Goal: Find specific page/section: Find specific page/section

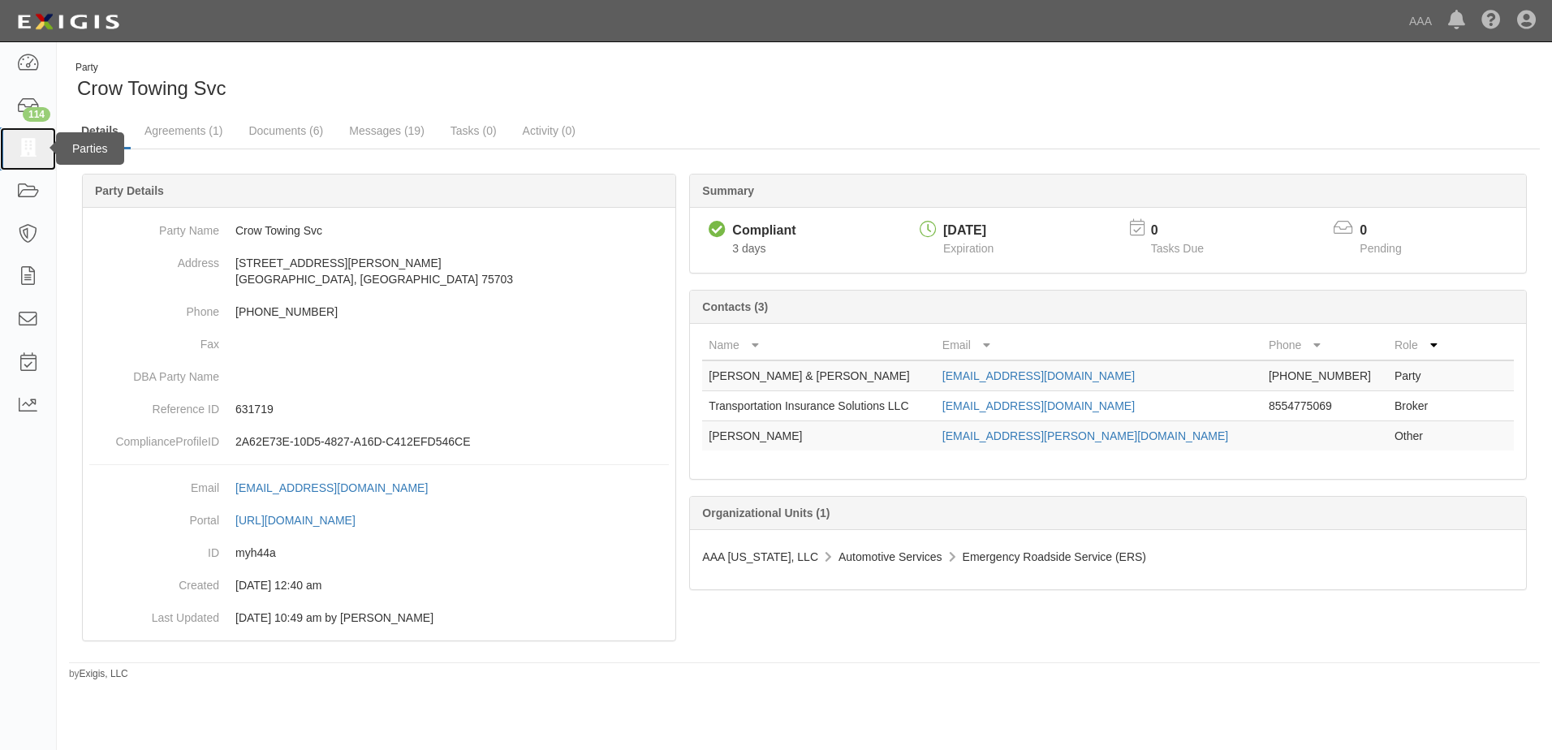
click at [26, 147] on icon at bounding box center [27, 149] width 23 height 19
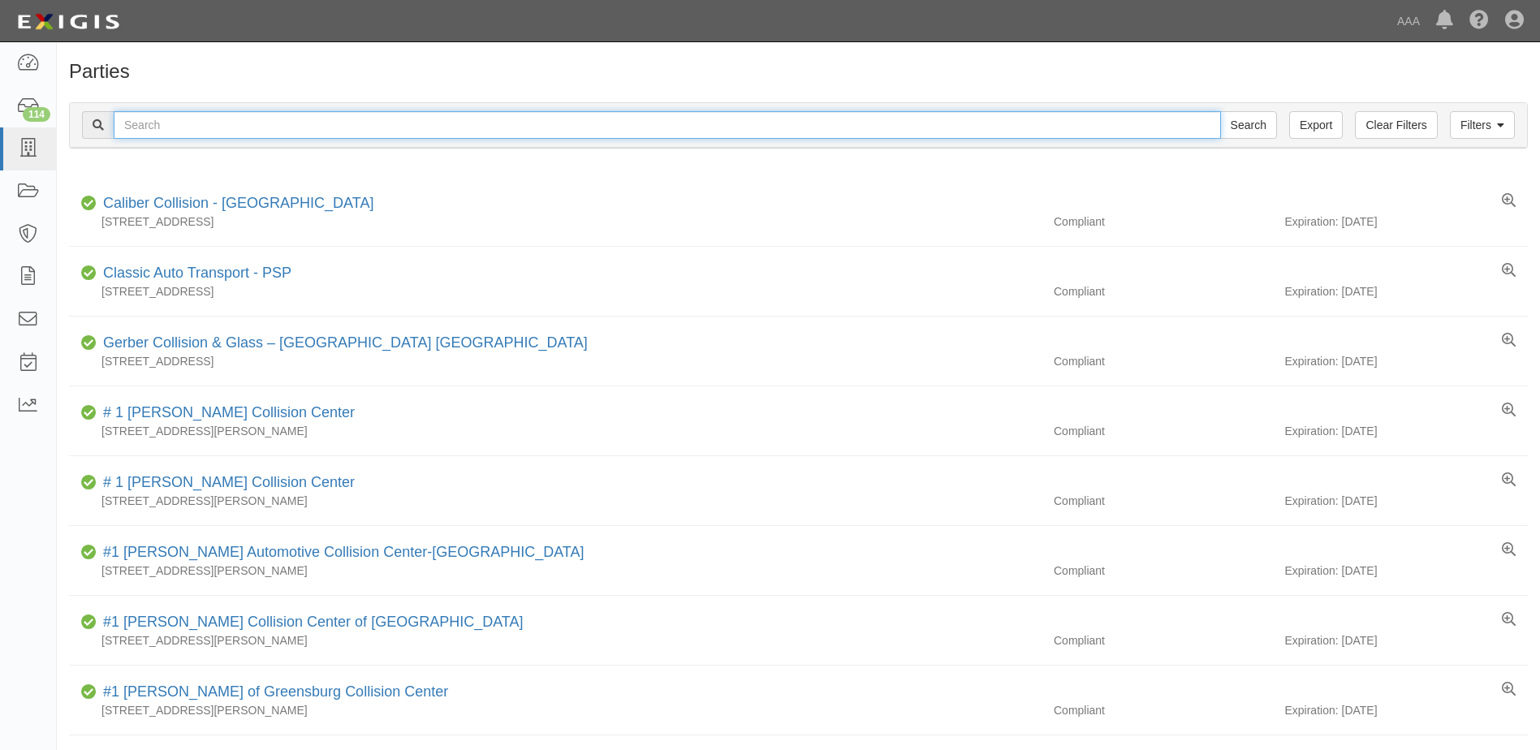
click at [196, 123] on input "text" at bounding box center [667, 125] width 1107 height 28
type input "Barry's Automotive Services"
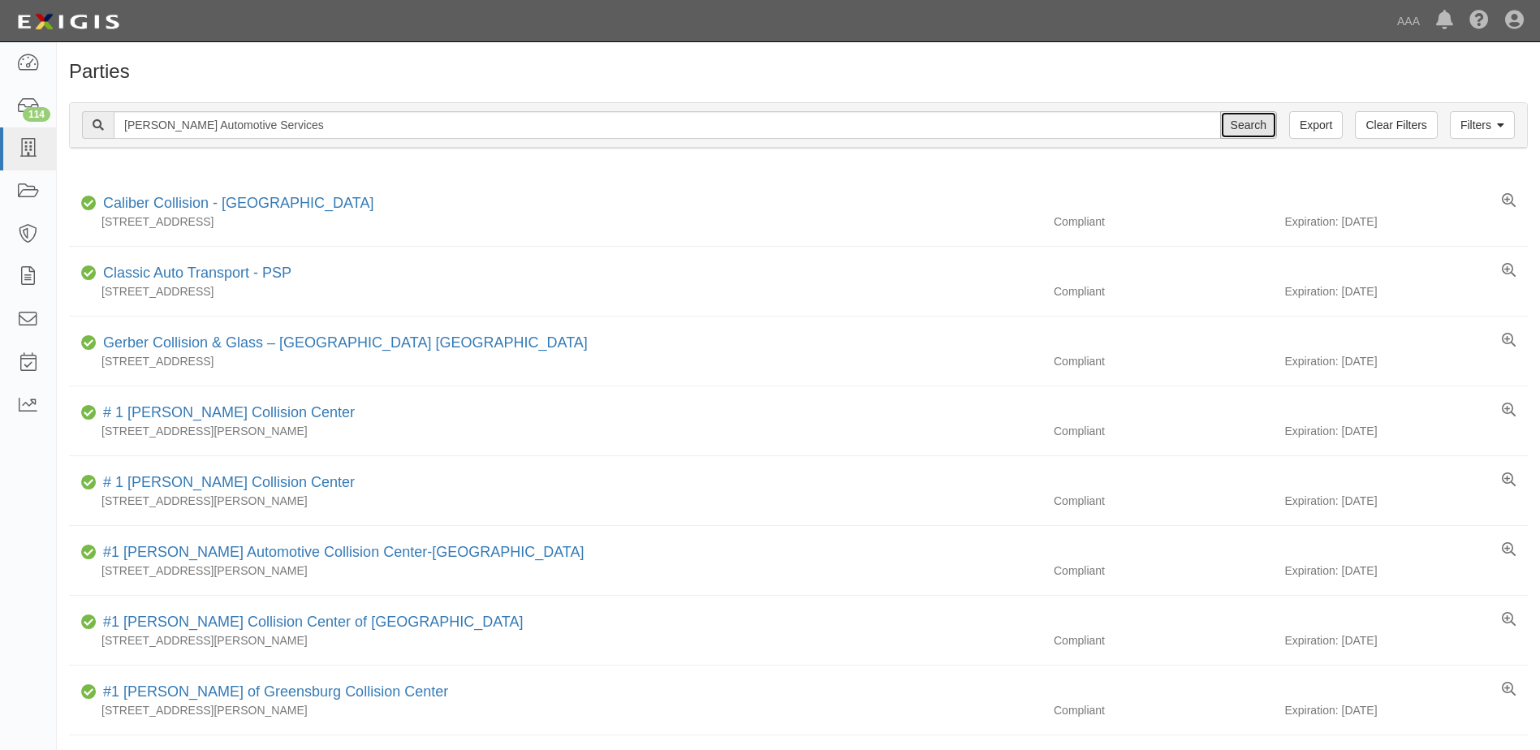
click at [1249, 116] on input "Search" at bounding box center [1248, 125] width 57 height 28
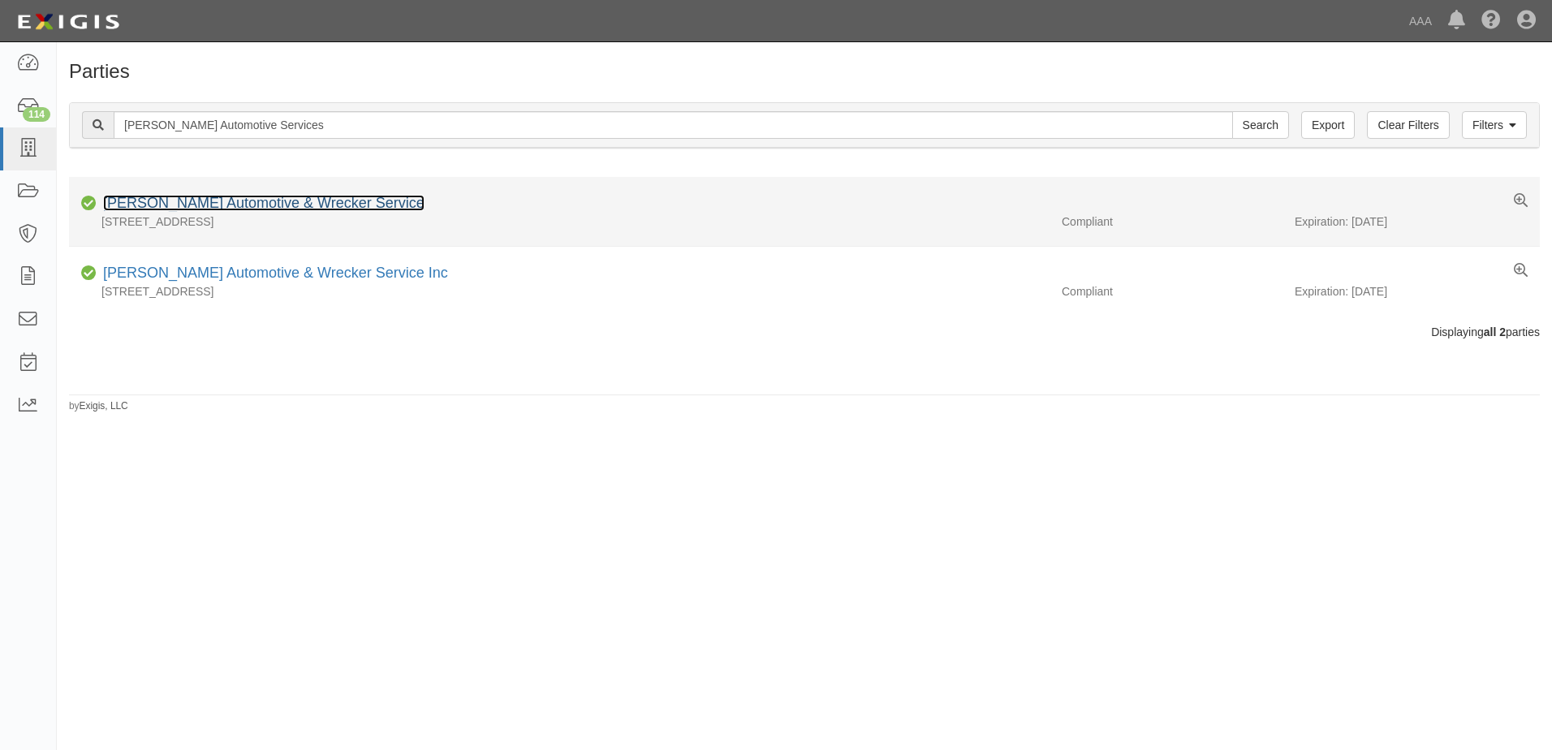
click at [258, 201] on link "[PERSON_NAME] Automotive & Wrecker Service" at bounding box center [263, 203] width 321 height 16
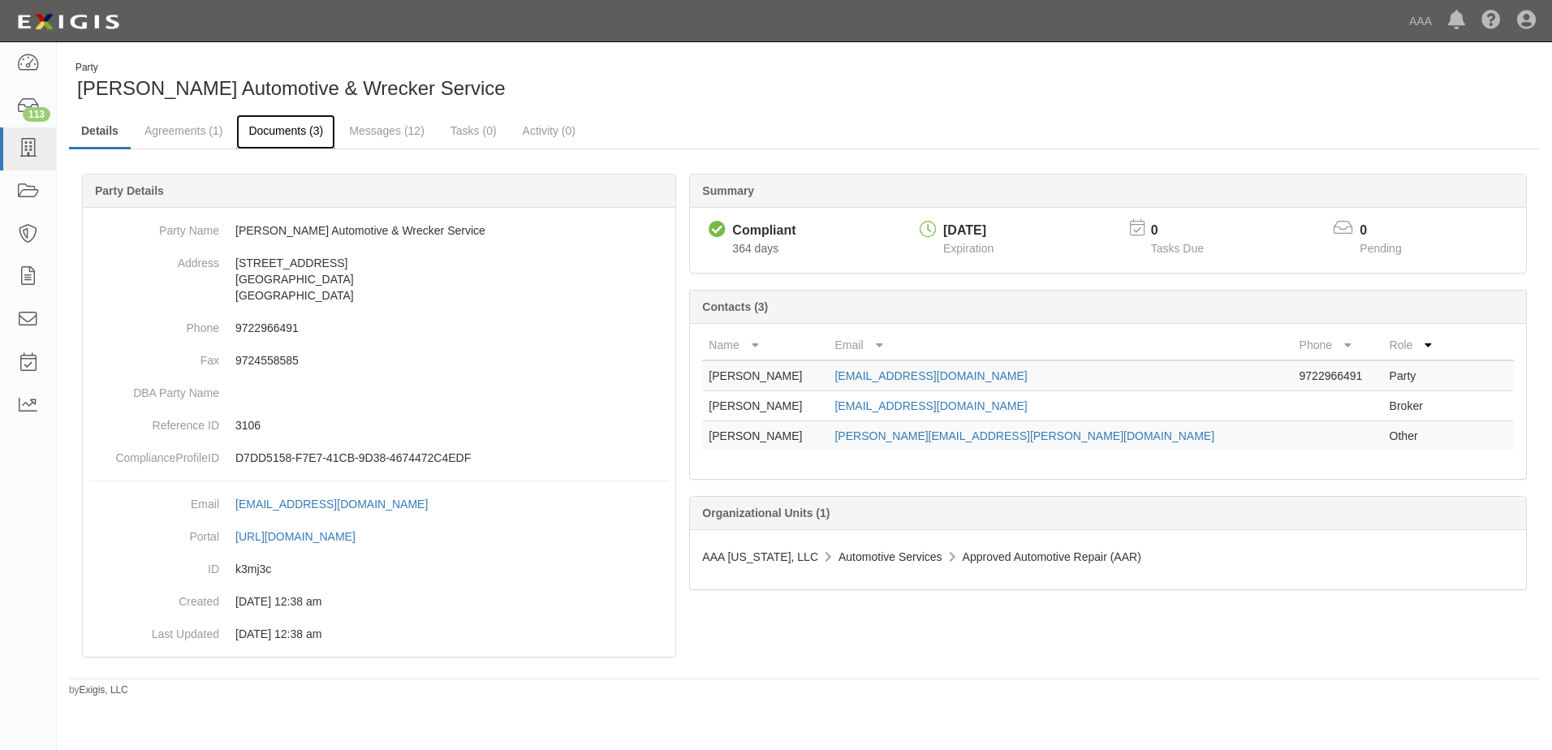
click at [298, 132] on link "Documents (3)" at bounding box center [285, 131] width 99 height 35
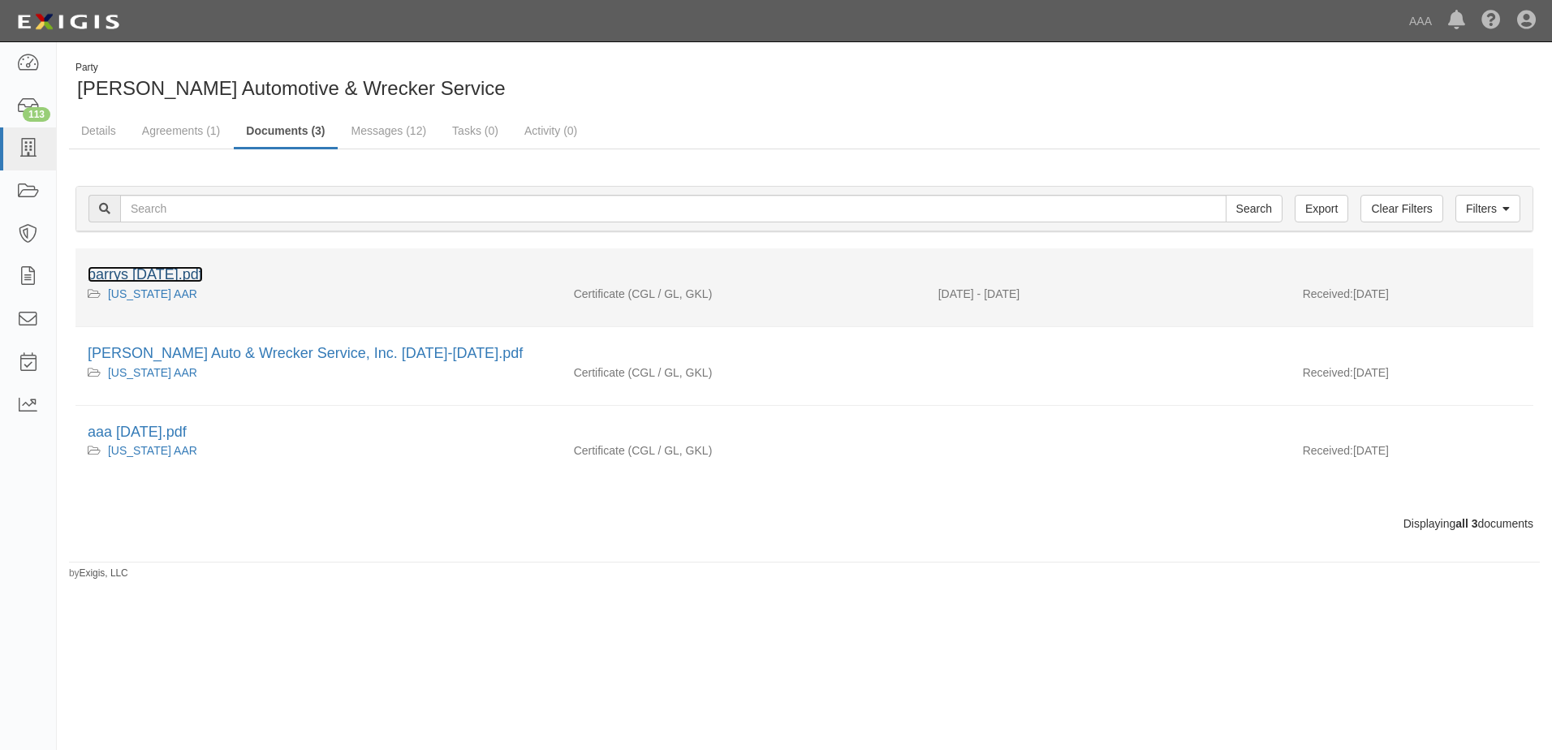
click at [151, 278] on link "barrys 9-16-2024.pdf" at bounding box center [145, 274] width 115 height 16
